Goal: Information Seeking & Learning: Learn about a topic

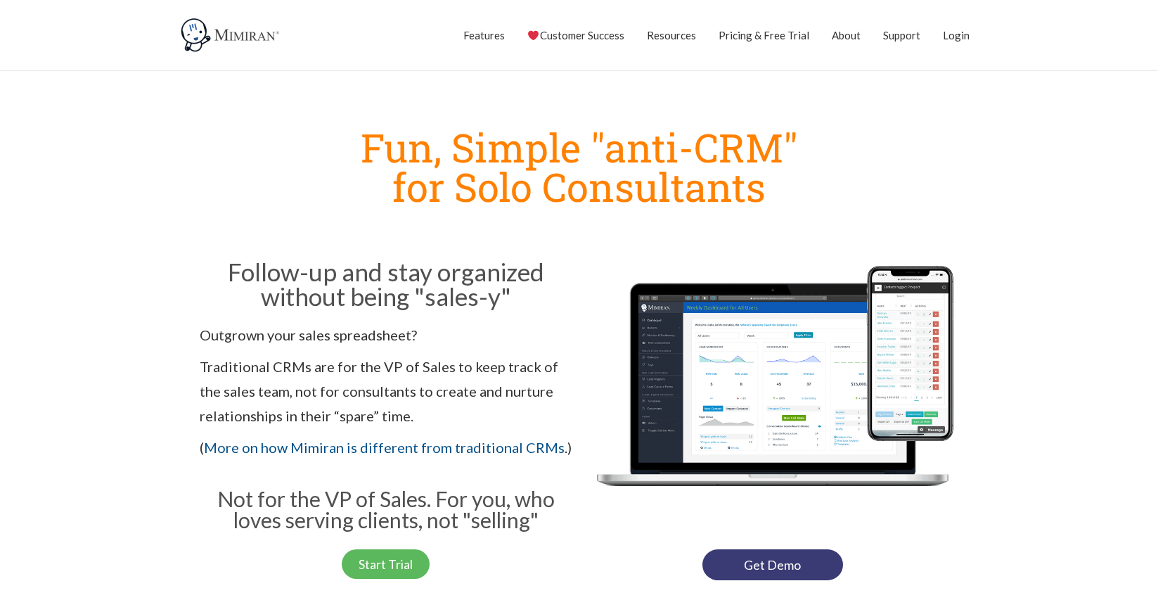
scroll to position [9, 0]
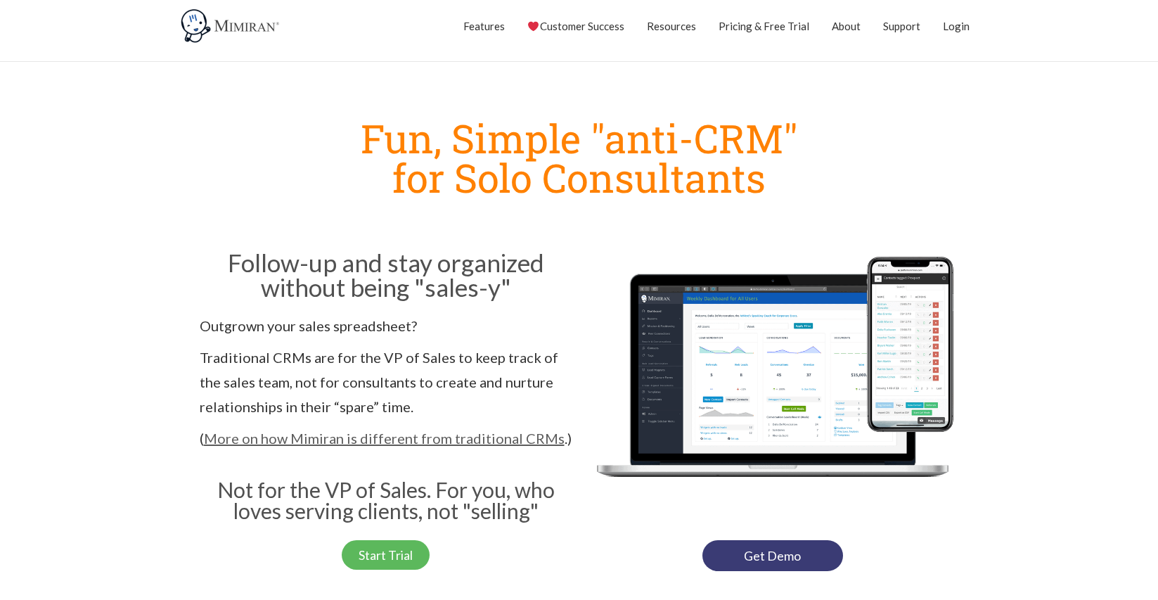
click at [328, 443] on link "More on how Mimiran is different from traditional CRMs" at bounding box center [384, 437] width 361 height 17
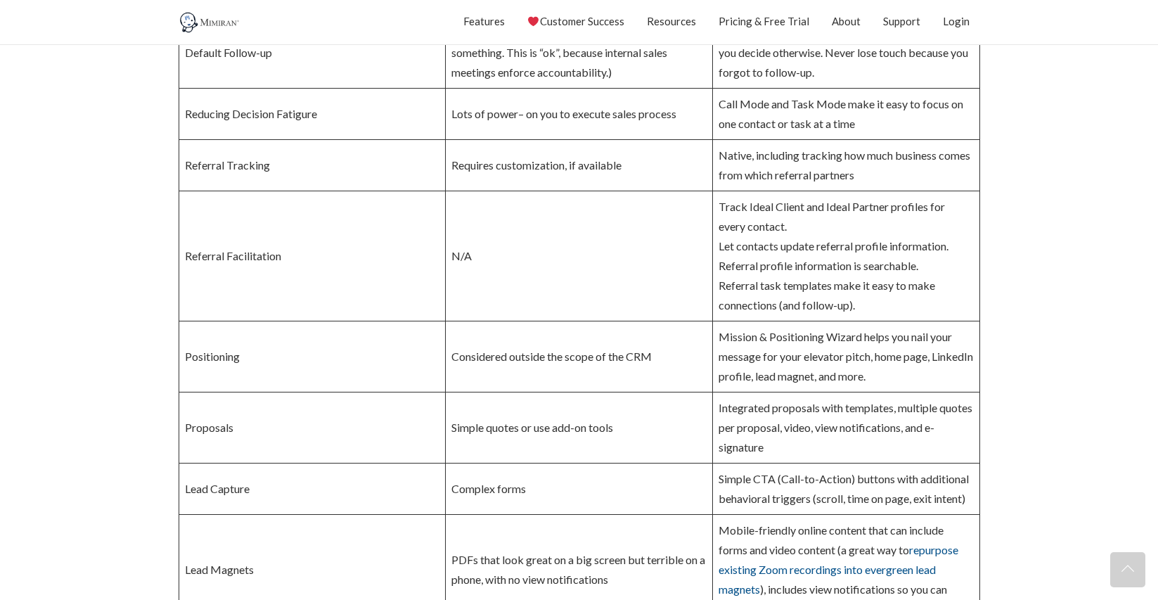
scroll to position [1246, 0]
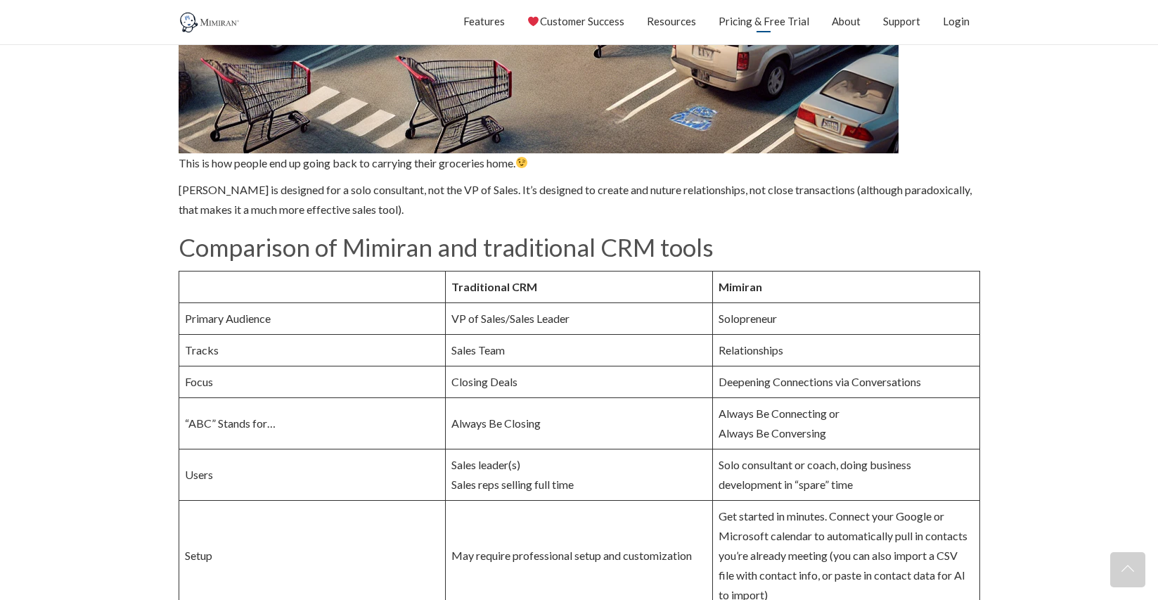
click at [773, 19] on link "Pricing & Free Trial" at bounding box center [763, 21] width 91 height 35
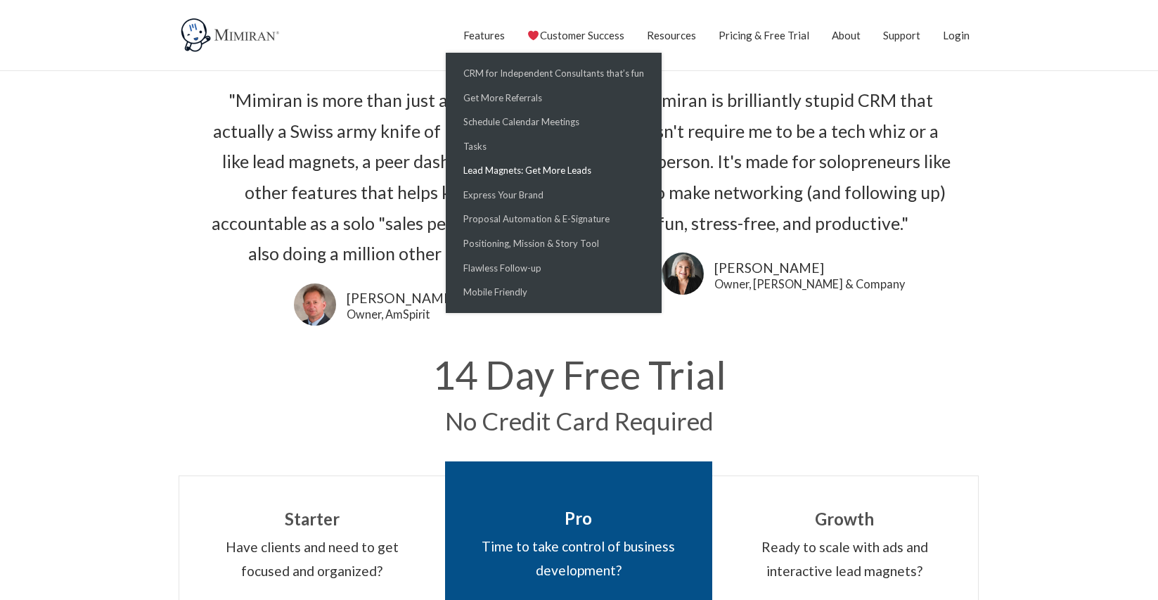
click at [511, 170] on link "Lead Magnets: Get More Leads" at bounding box center [553, 170] width 209 height 25
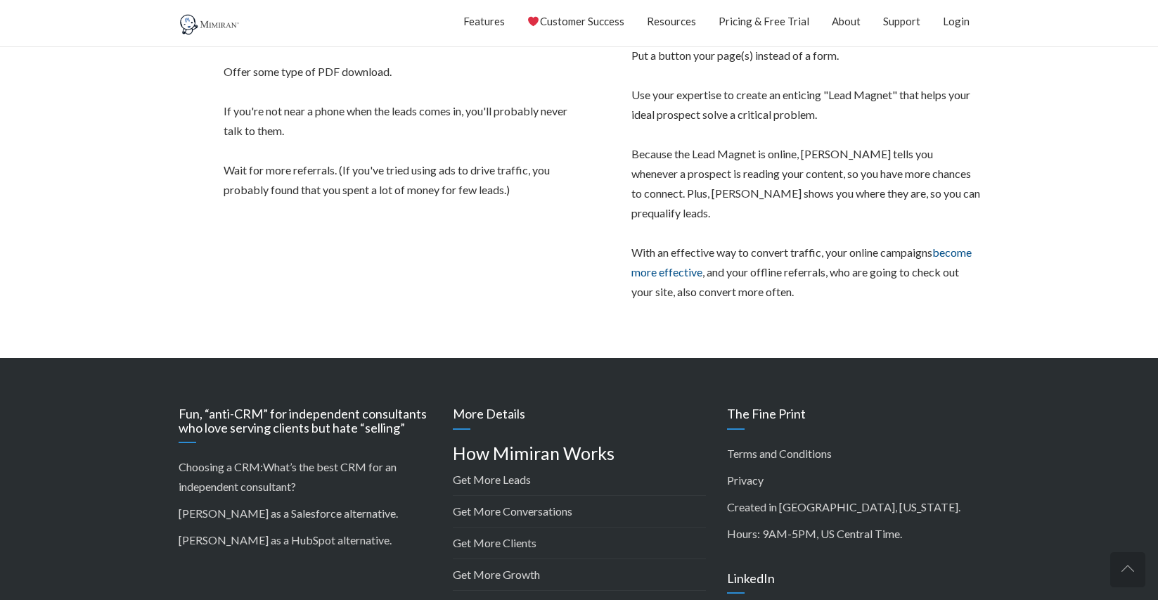
scroll to position [2106, 0]
